Goal: Task Accomplishment & Management: Use online tool/utility

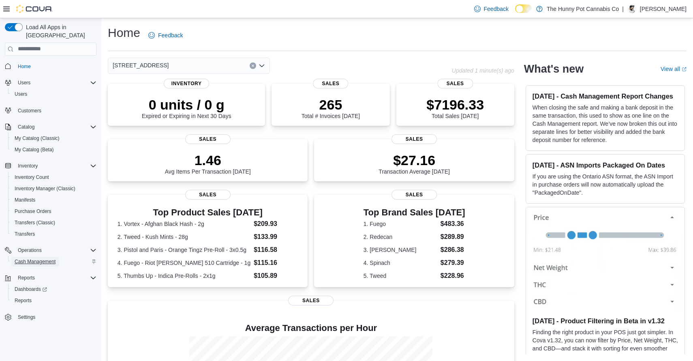
click at [47, 258] on span "Cash Management" at bounding box center [35, 261] width 41 height 6
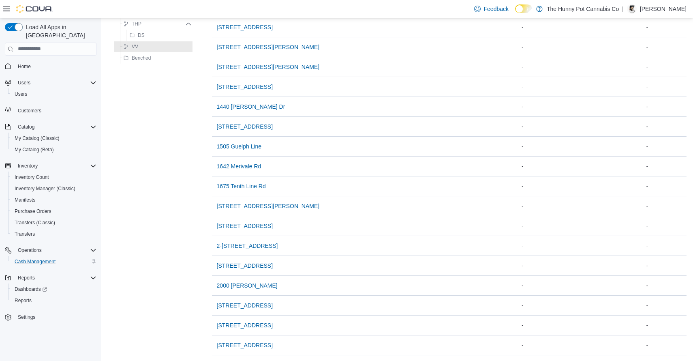
scroll to position [648, 0]
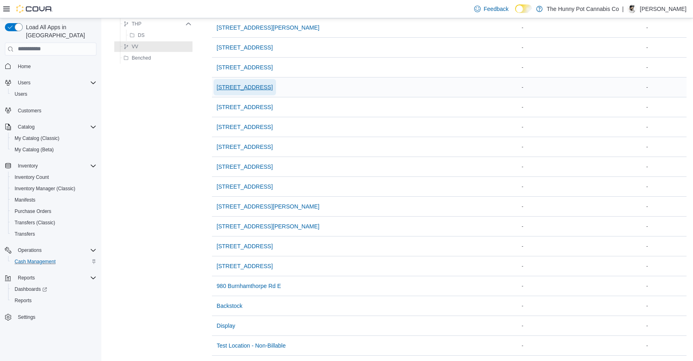
click at [269, 86] on span "[STREET_ADDRESS]" at bounding box center [245, 87] width 56 height 8
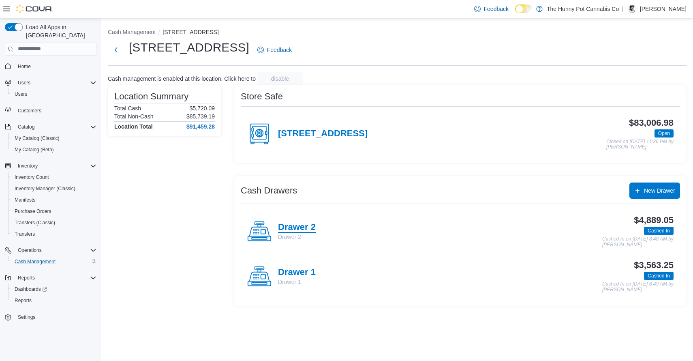
click at [304, 223] on h4 "Drawer 2" at bounding box center [297, 227] width 38 height 11
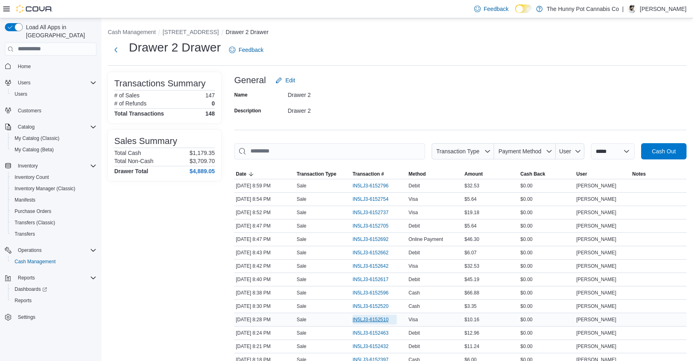
click at [382, 318] on span "IN5LJ3-6152510" at bounding box center [370, 319] width 36 height 6
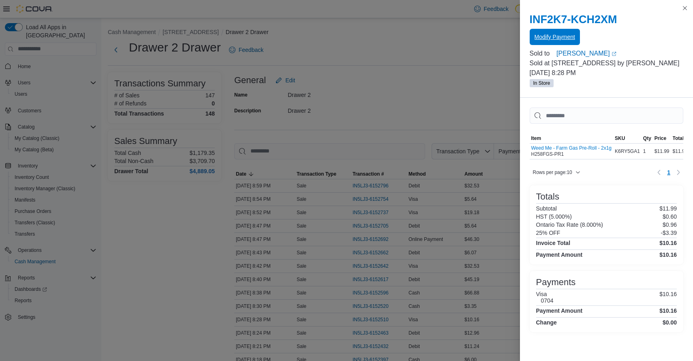
click at [552, 37] on span "Modify Payment" at bounding box center [554, 37] width 41 height 8
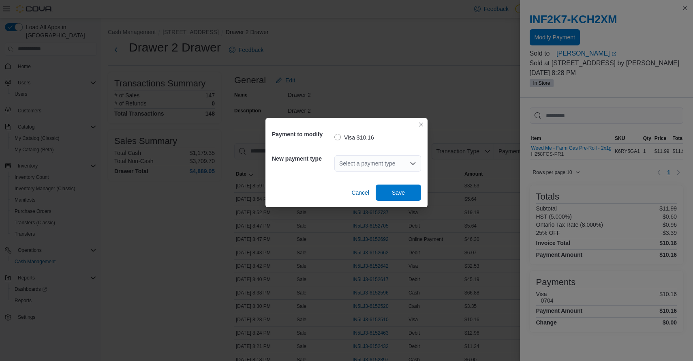
click at [369, 164] on div "Select a payment type" at bounding box center [377, 163] width 87 height 16
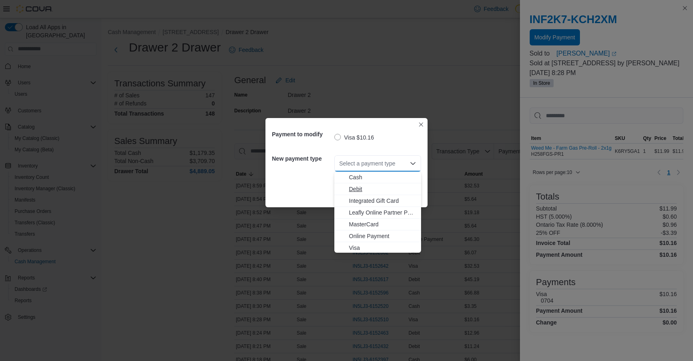
click at [360, 185] on span "Debit" at bounding box center [382, 189] width 67 height 8
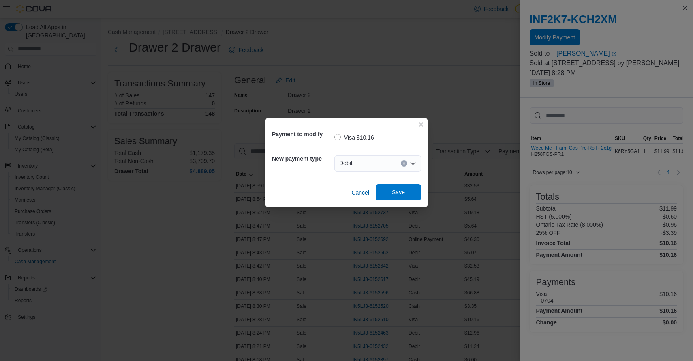
click at [393, 186] on span "Save" at bounding box center [398, 192] width 36 height 16
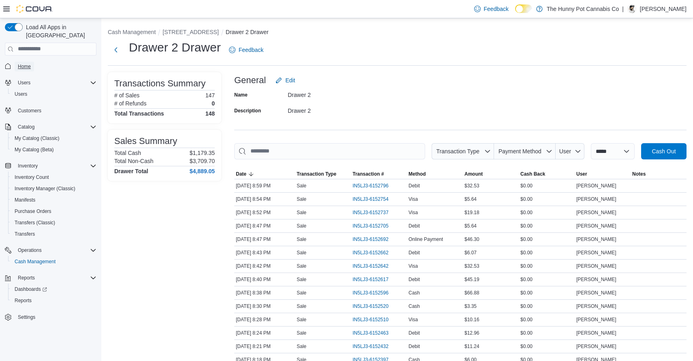
click at [24, 63] on span "Home" at bounding box center [24, 66] width 13 height 6
